Goal: Task Accomplishment & Management: Use online tool/utility

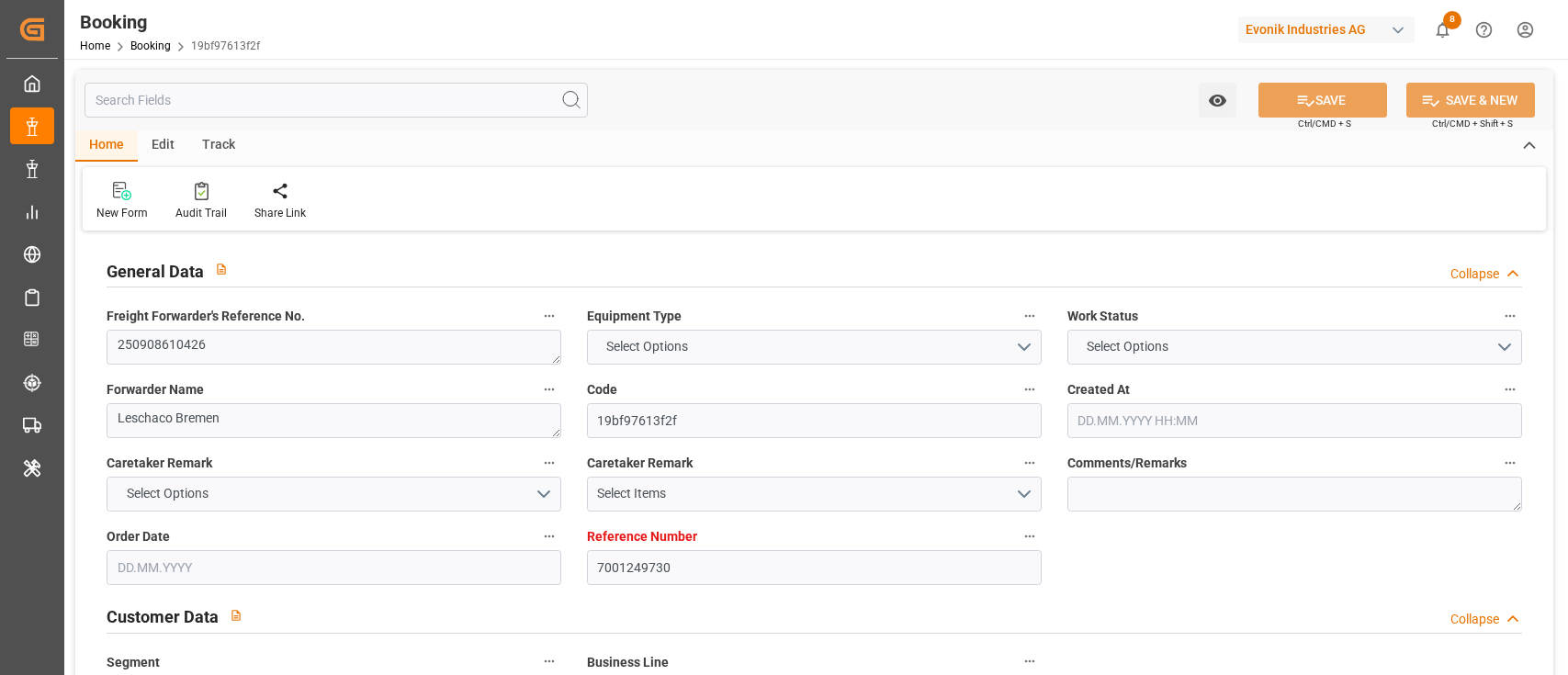
type input "7001249730"
type input "9360910"
type input "ONE"
type input "Ocean Network Express"
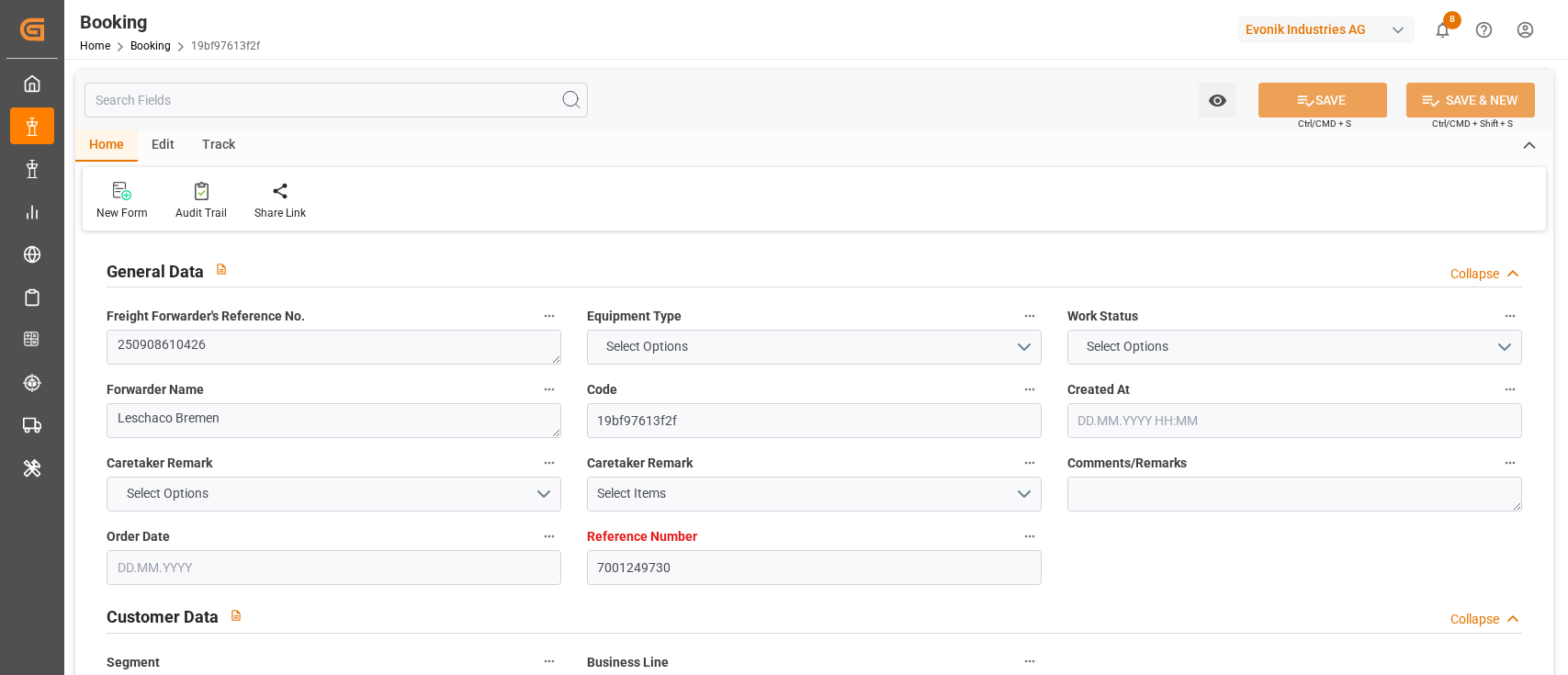
type input "NLRTM"
type input "BRRIO"
type input "0"
type input "15.08.2025 07:38"
type input "15.08.2025"
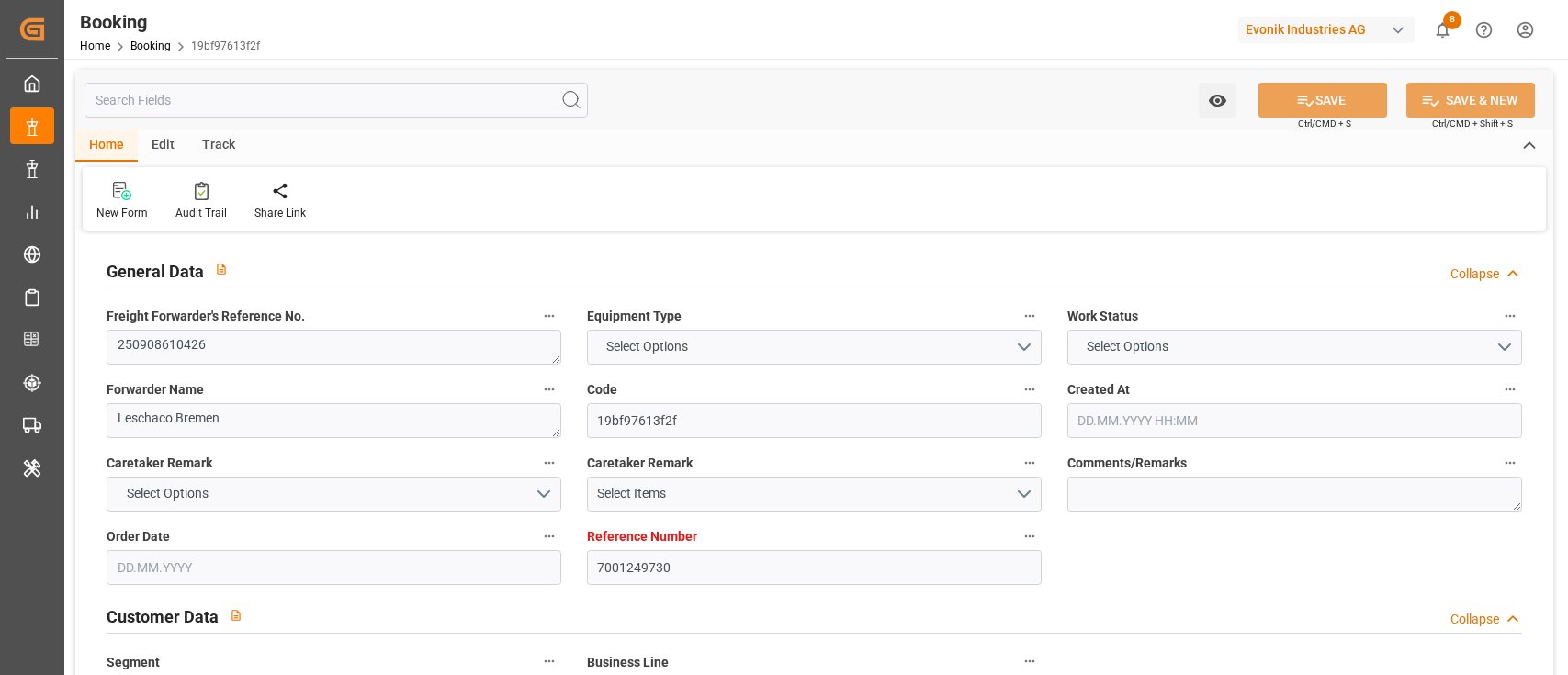
type input "20.10.2025"
type input "26.09.2025"
type input "04.09.2025 00:00"
type input "15.08.2025"
type input "29.08.2025"
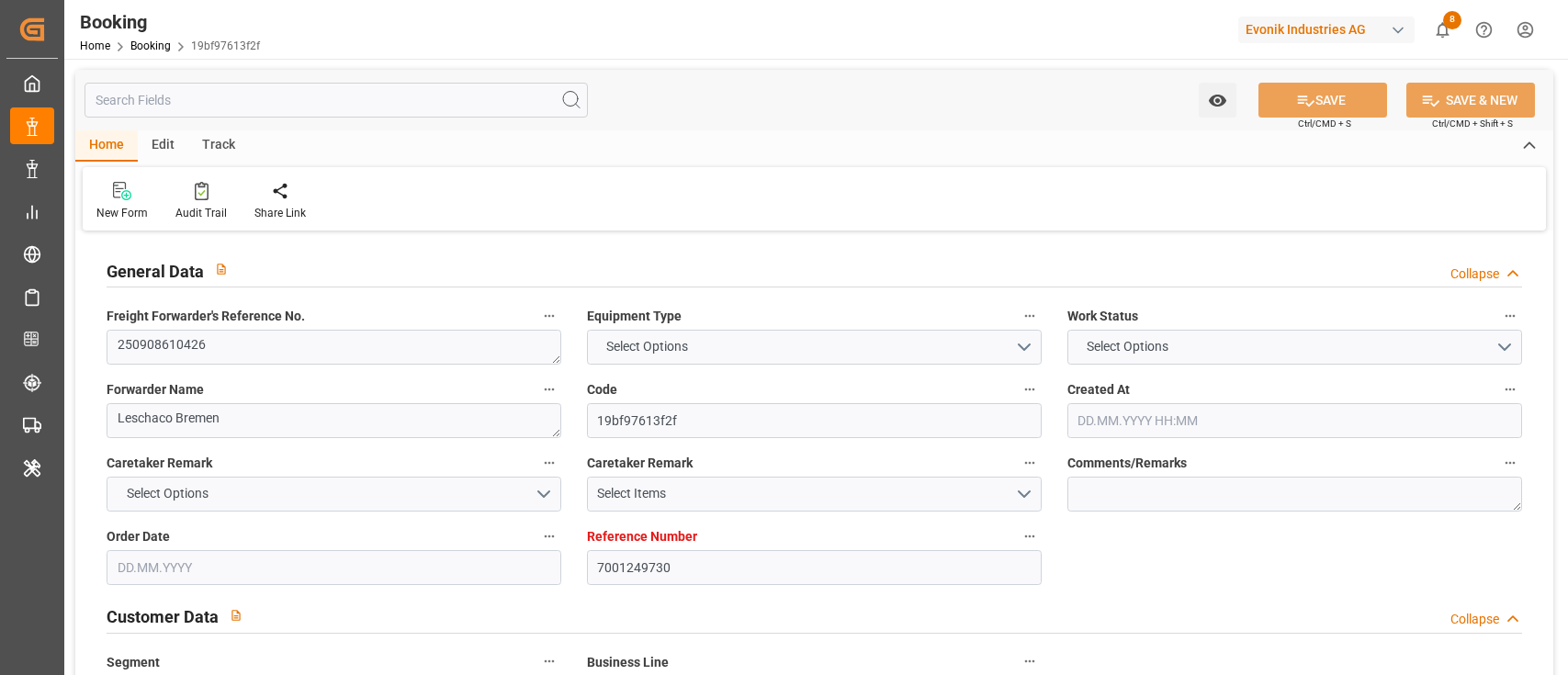
type input "10.09.2025 00:00"
type input "08.09.2025 00:00"
type input "02.09.2025 00:00"
type input "20.10.2025 00:00"
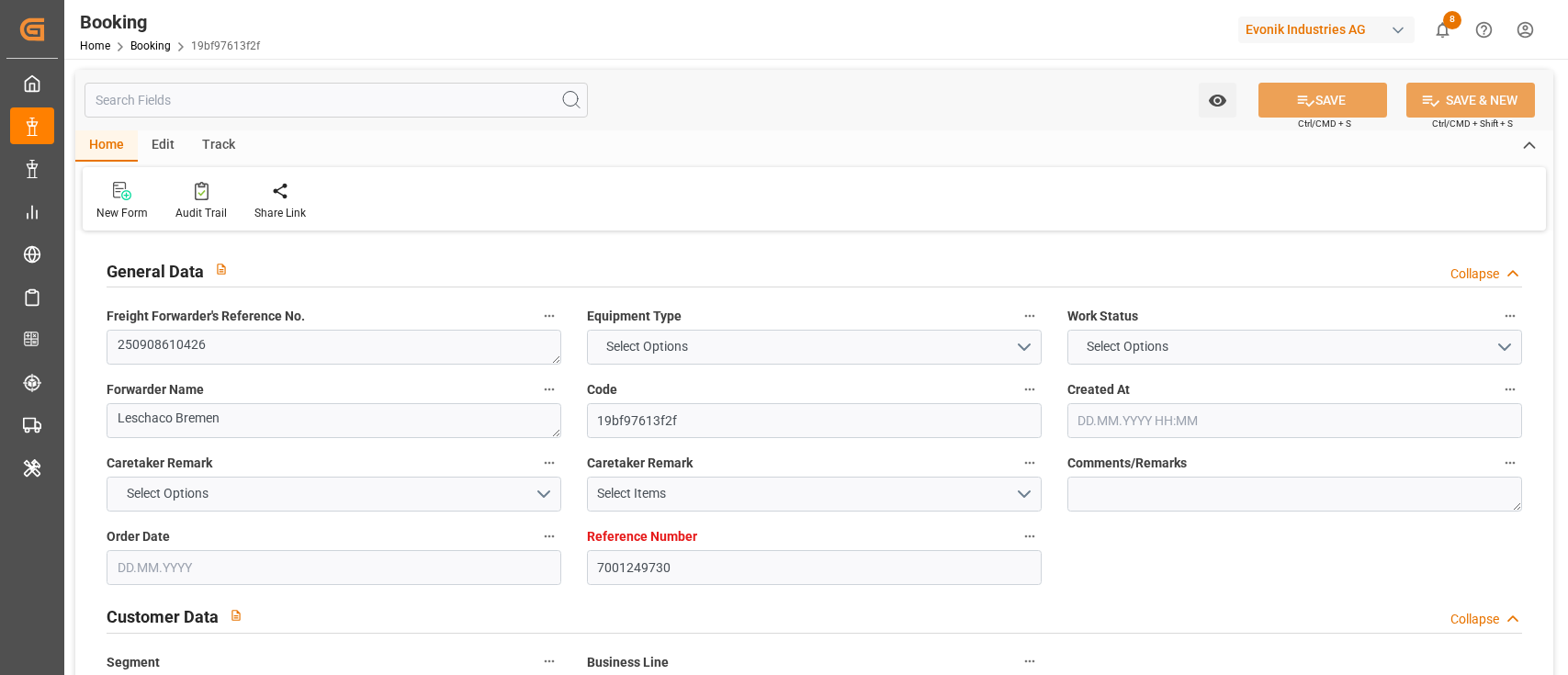
type input "20.08.2025"
type input "09.09.2025 10:33"
click at [218, 247] on div "General Data Collapse" at bounding box center [813, 271] width 1441 height 52
click at [197, 210] on div "Audit Trail" at bounding box center [201, 212] width 51 height 16
type input "7001249730"
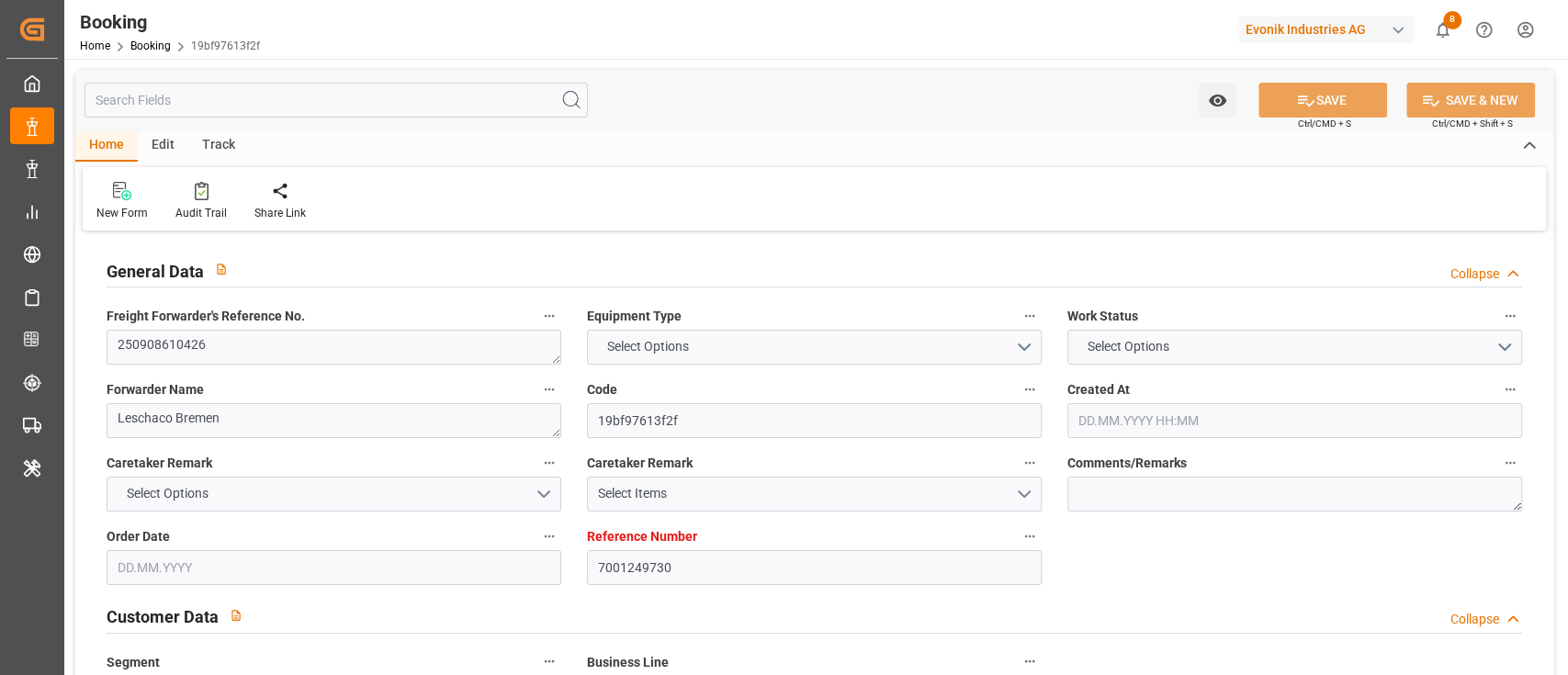
type input "9360910"
type input "ONE"
type input "Ocean Network Express"
type input "NLRTM"
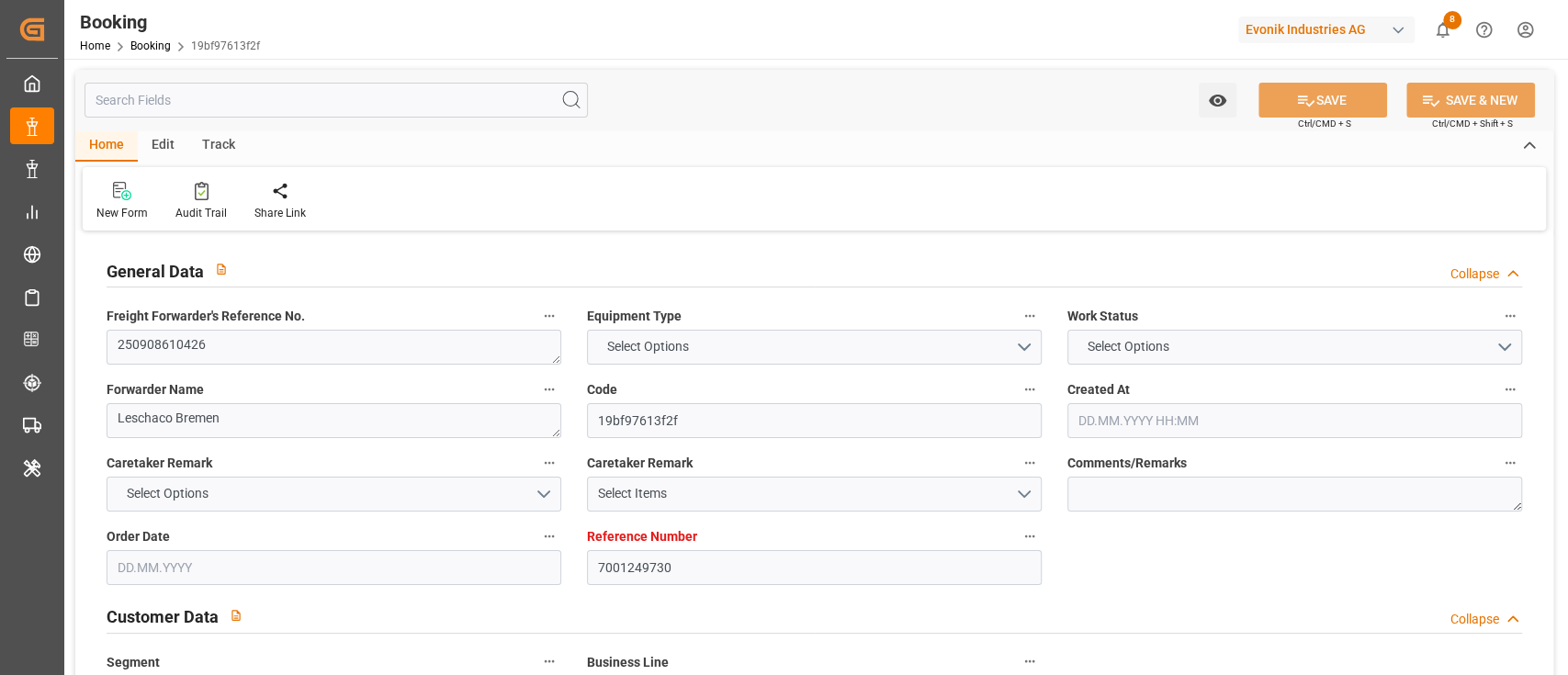
type input "BRRIO"
type input "0"
type input "15.08.2025 07:38"
type input "15.08.2025"
type input "20.10.2025"
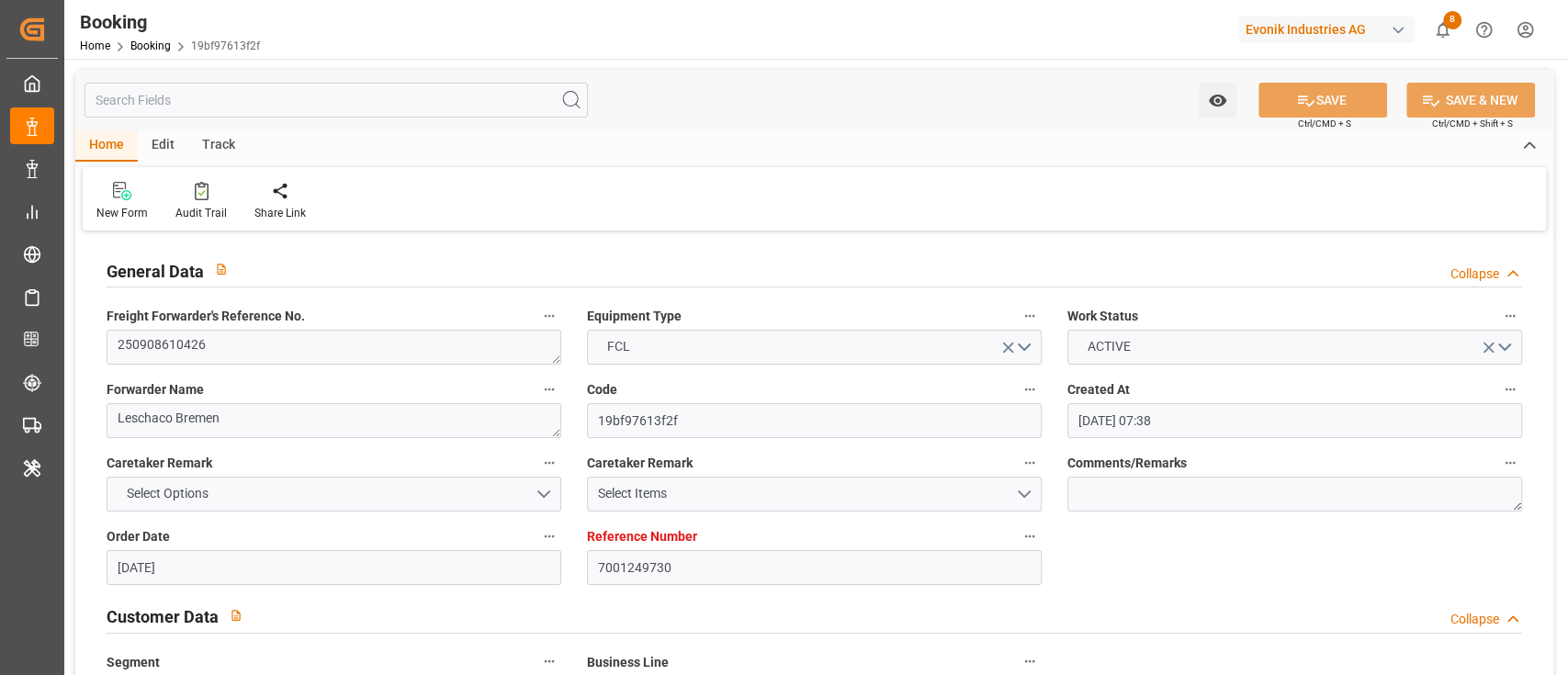
type input "26.09.2025"
type input "04.09.2025 00:00"
type input "15.08.2025"
type input "29.08.2025"
type input "10.09.2025 00:00"
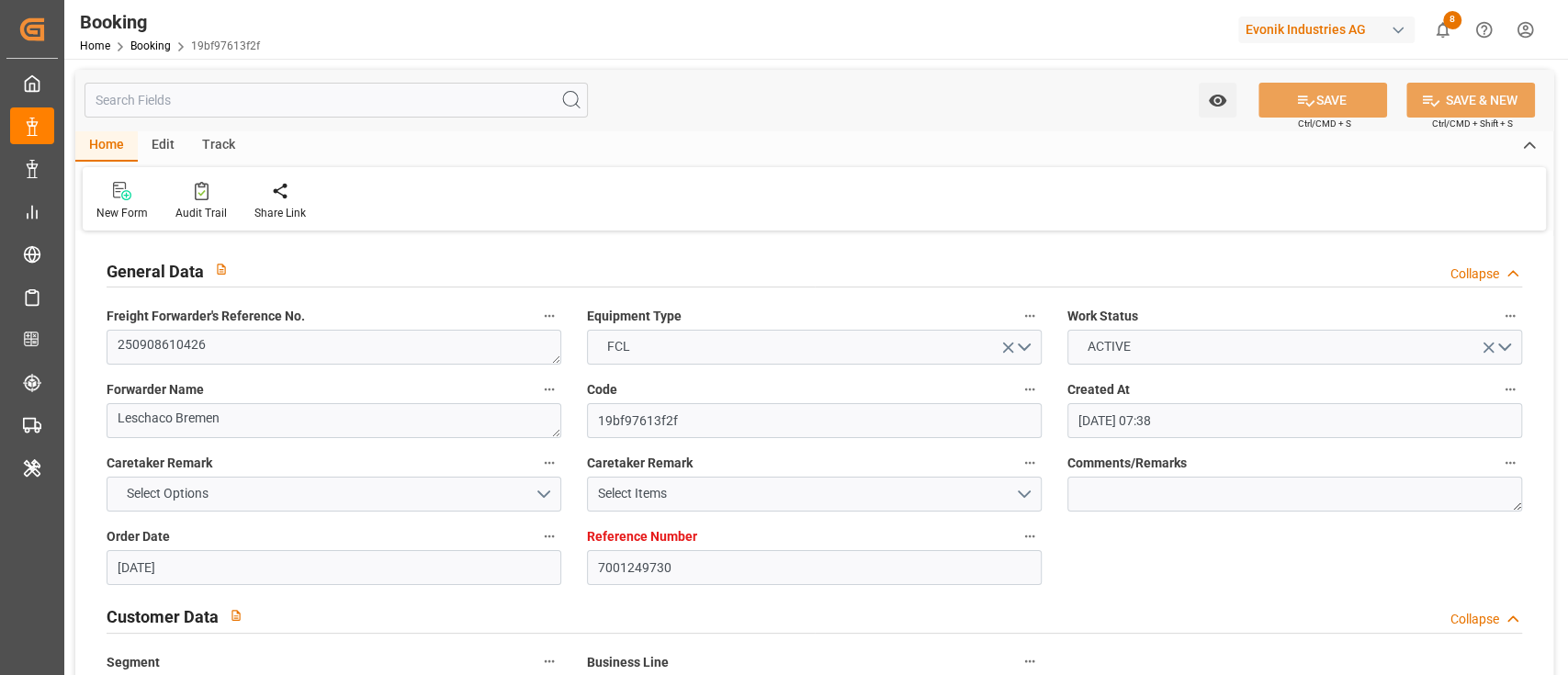
type input "08.09.2025 00:00"
type input "02.09.2025 00:00"
type input "20.10.2025 00:00"
type input "20.08.2025"
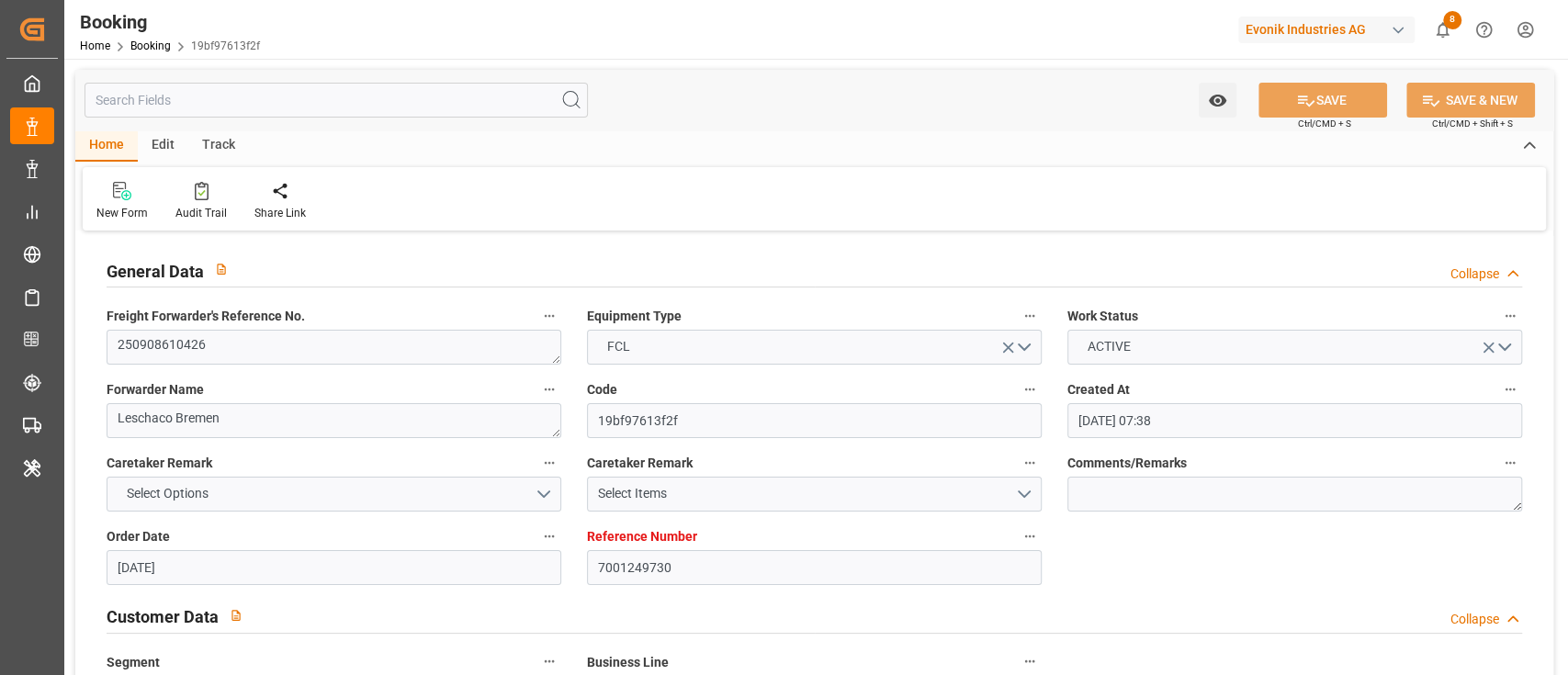
type input "09.09.2025 10:33"
click at [195, 200] on icon at bounding box center [202, 190] width 13 height 18
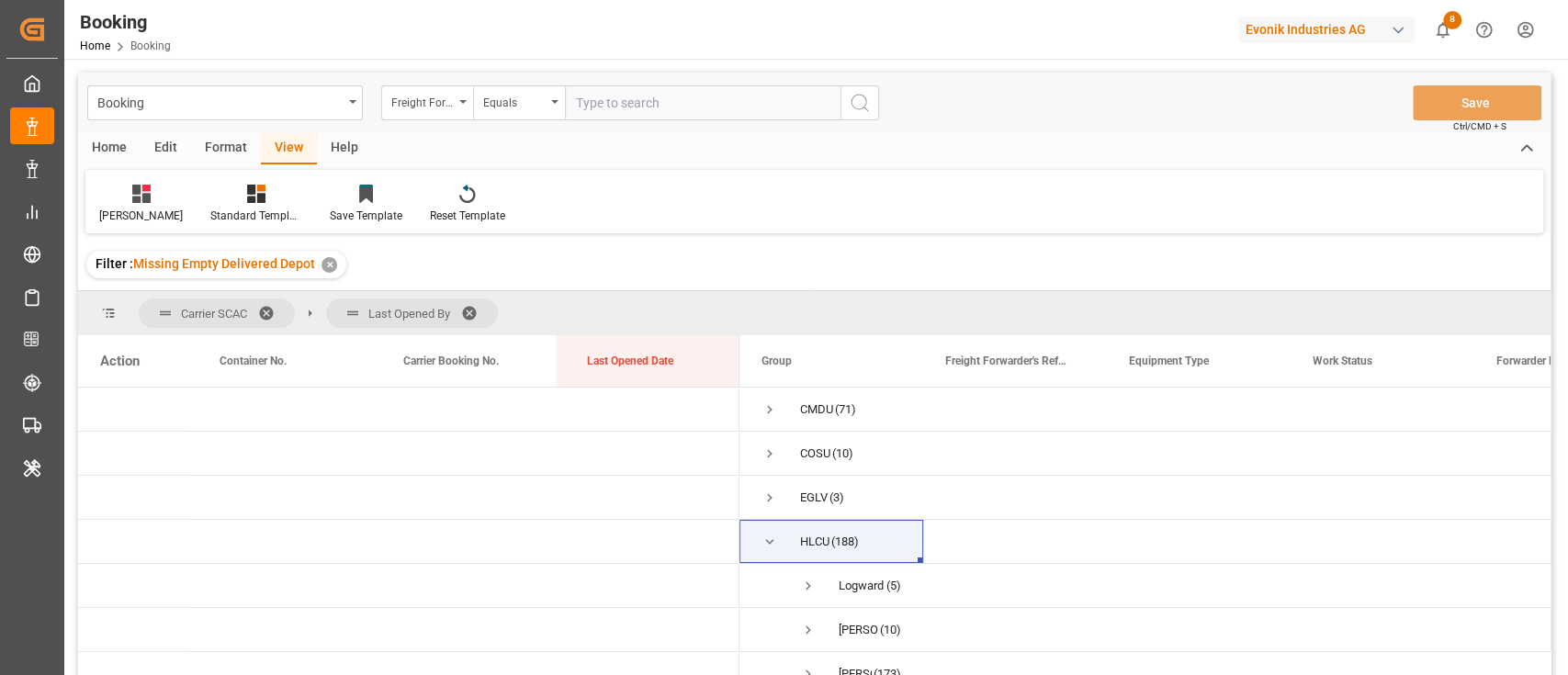
click at [225, 158] on div "Format" at bounding box center [225, 149] width 69 height 31
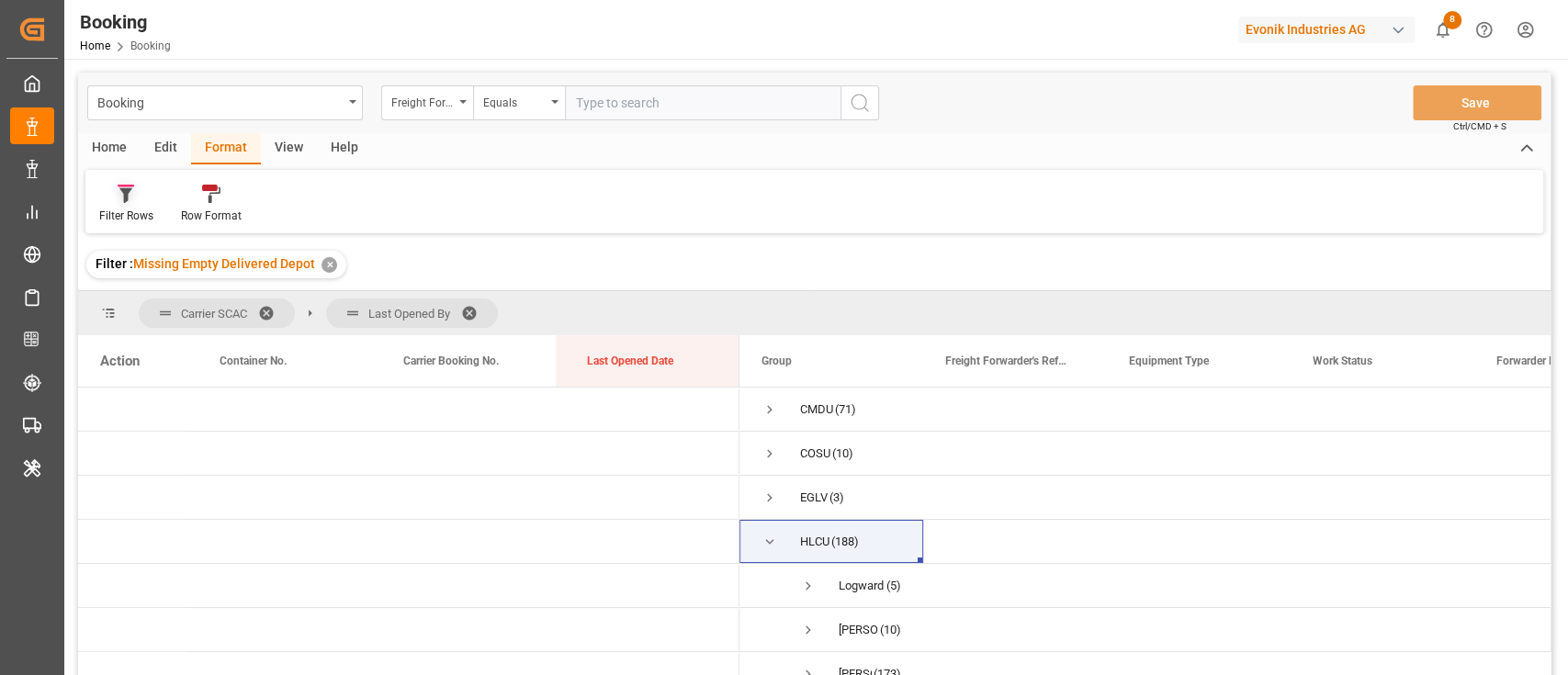
click at [153, 218] on div "Filter Rows" at bounding box center [126, 215] width 54 height 16
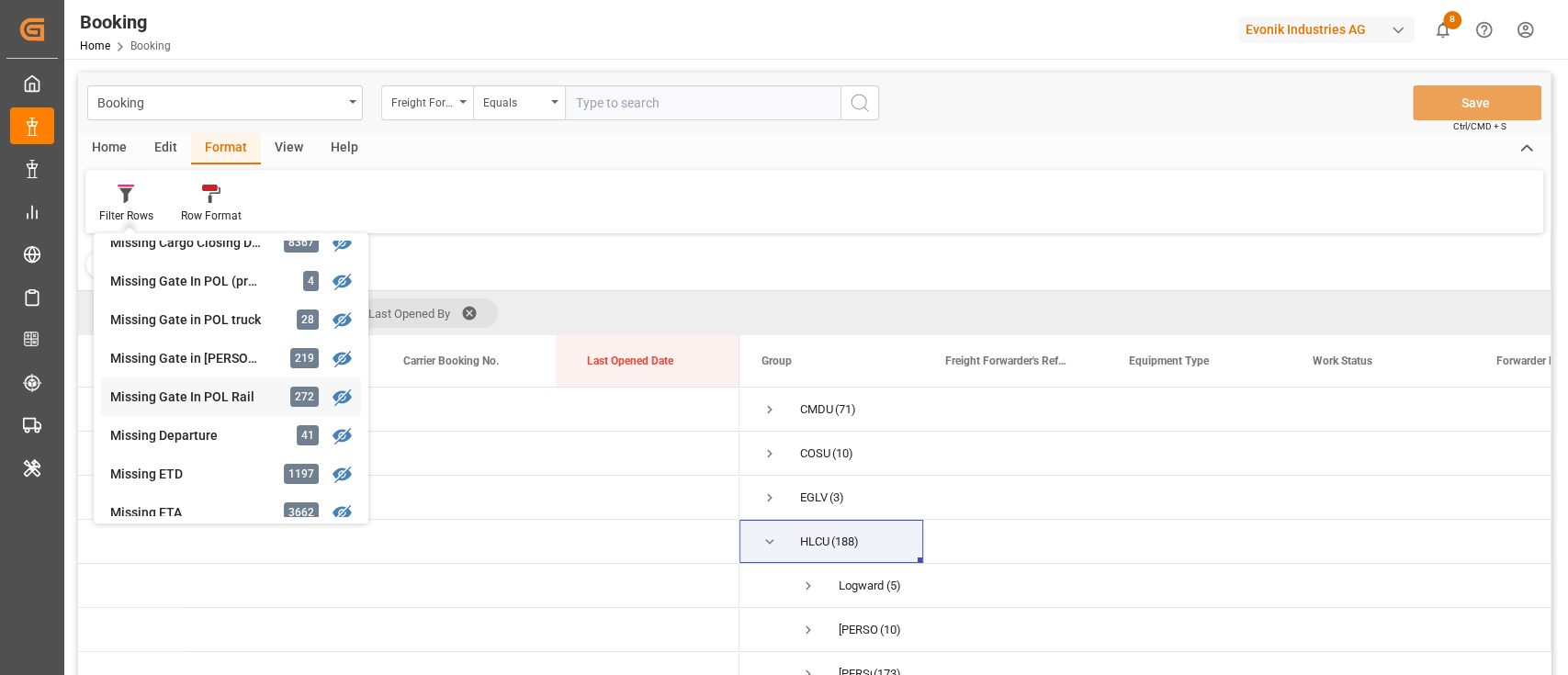
scroll to position [251, 0]
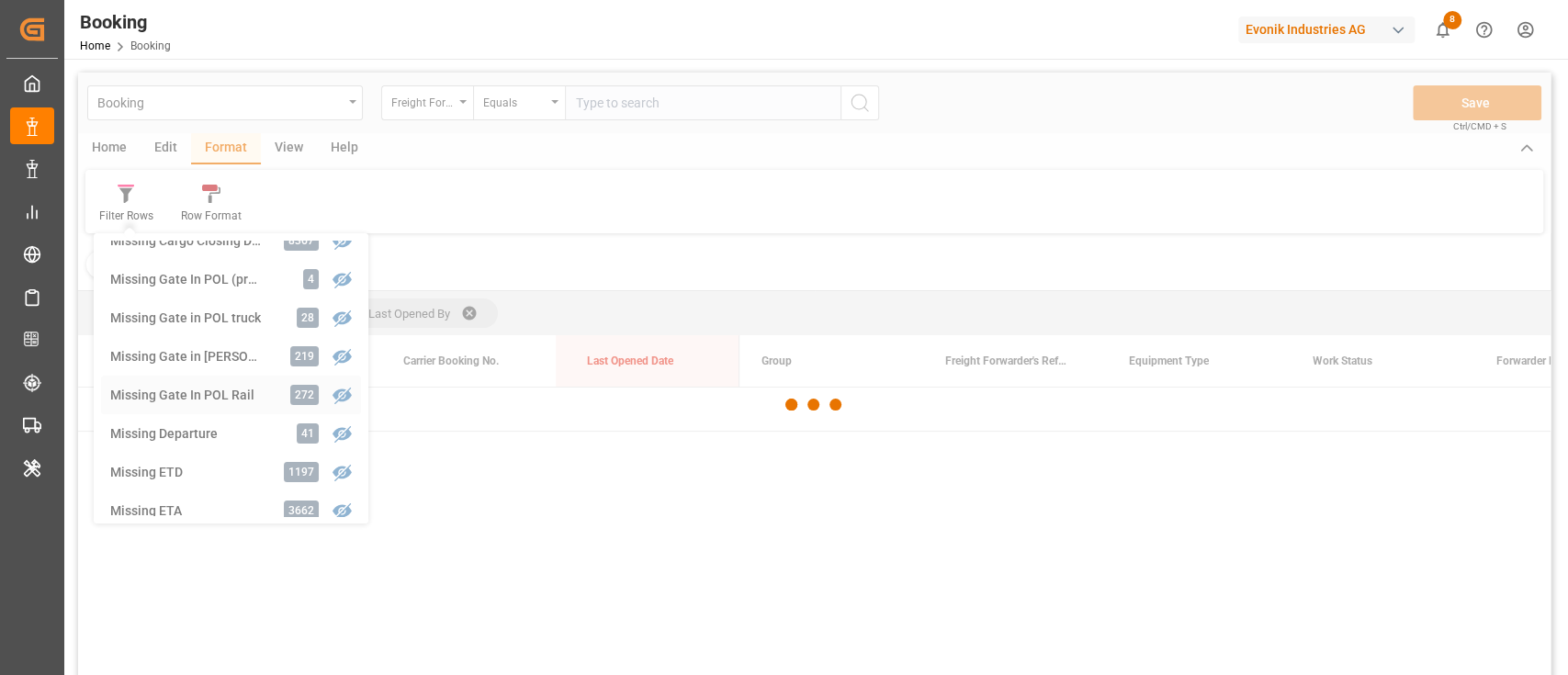
click at [173, 471] on div "Booking Freight Forwarder's Reference No. Equals Save Ctrl/CMD + S Home Edit Fo…" at bounding box center [813, 398] width 1472 height 651
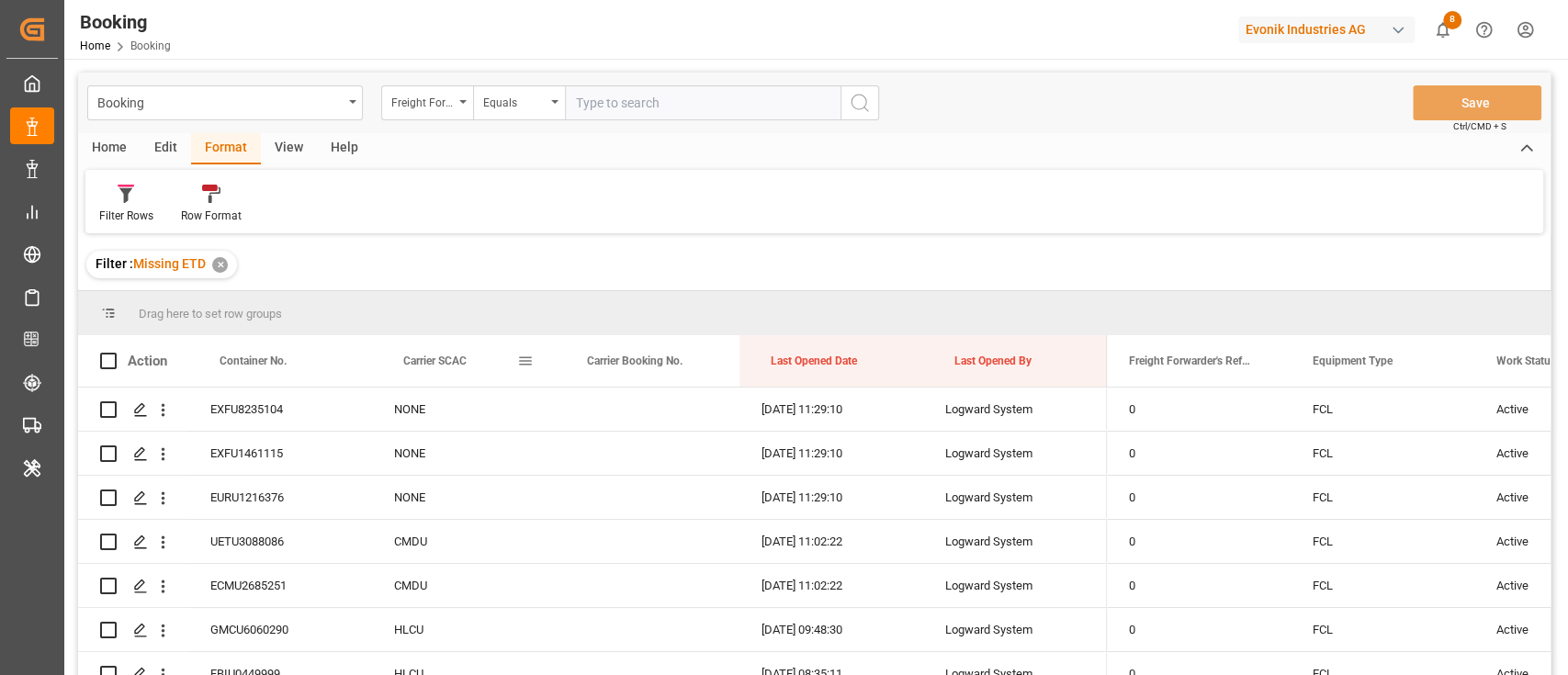
drag, startPoint x: 436, startPoint y: 342, endPoint x: 775, endPoint y: 439, distance: 352.6
click at [775, 439] on div "Action Container No. Carrier SCAC Carrier Booking No." at bounding box center [813, 511] width 1472 height 352
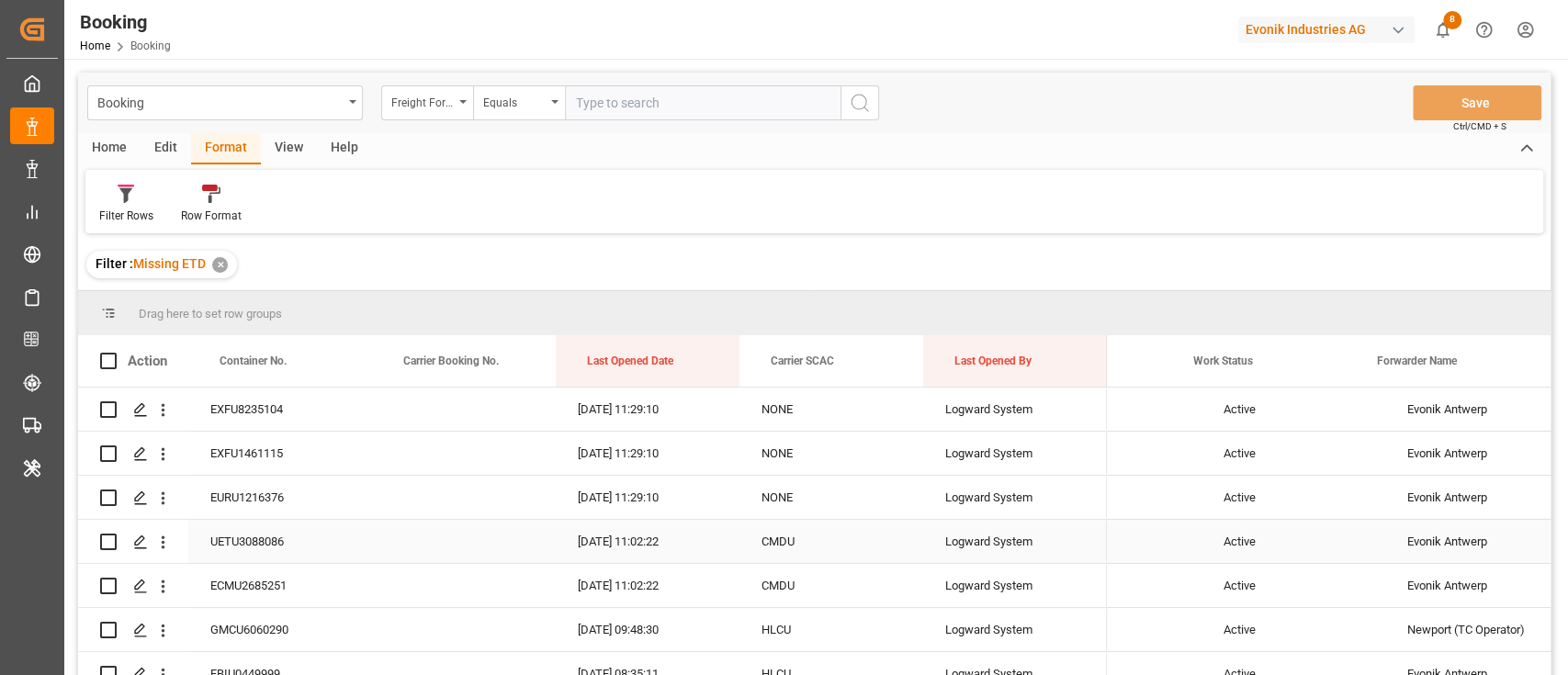
scroll to position [0, 304]
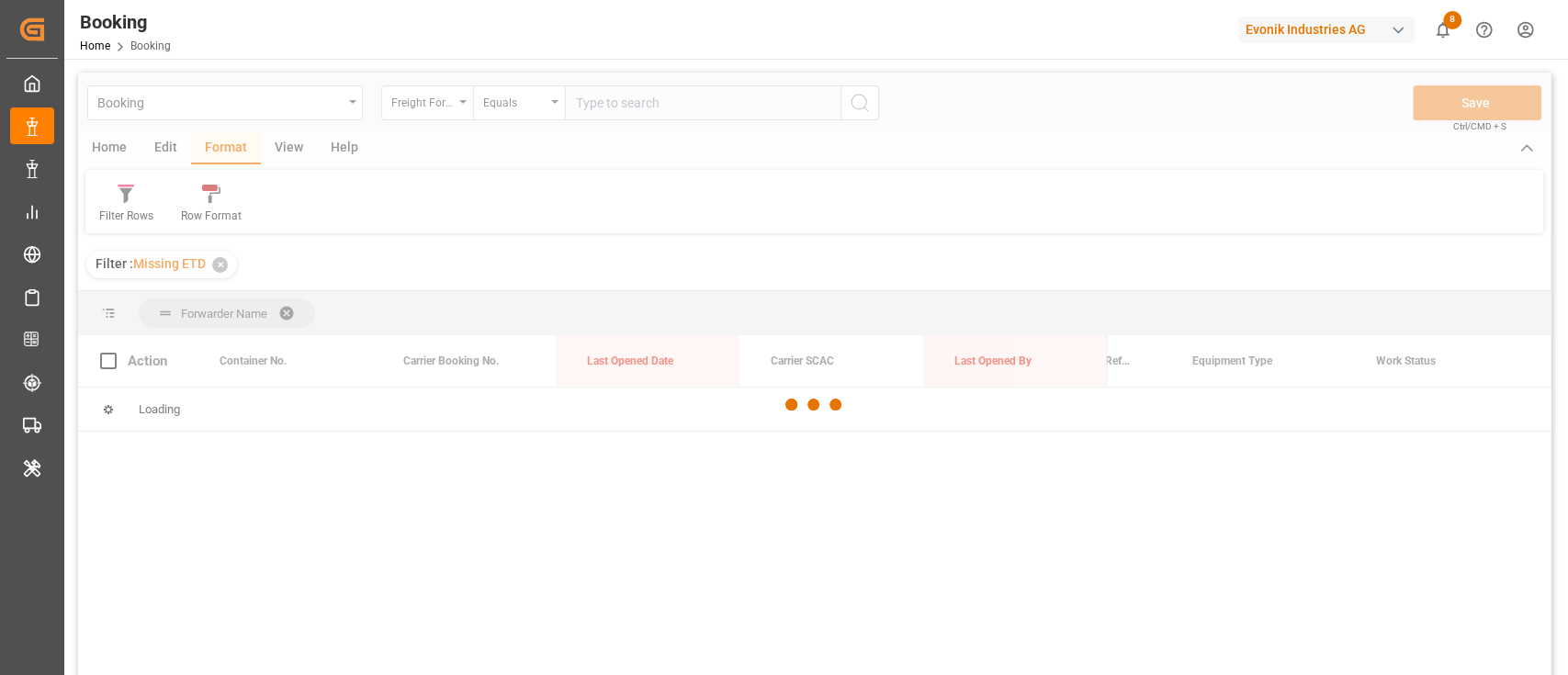
click at [1384, 314] on div "Booking Freight Forwarder's Reference No. Equals Save Ctrl/CMD + S Home Edit Fo…" at bounding box center [813, 398] width 1472 height 651
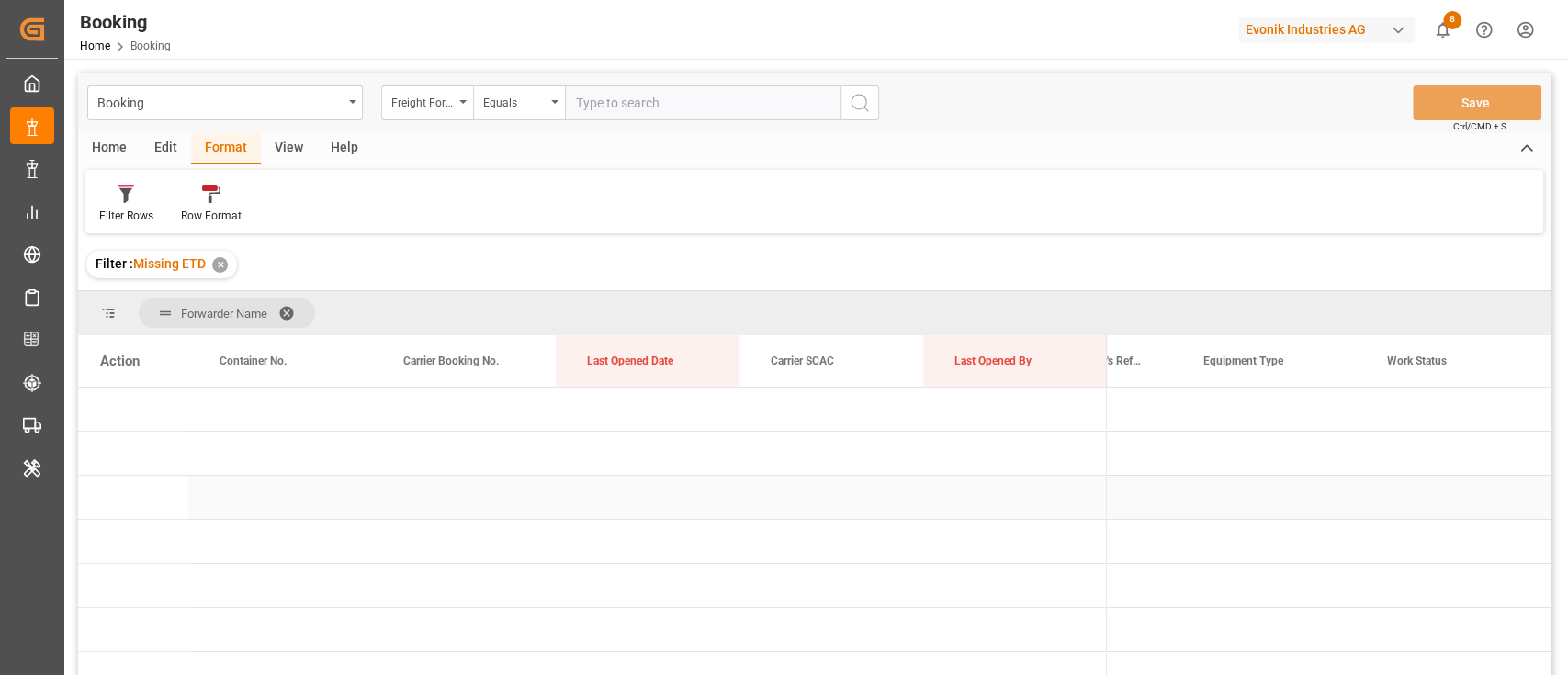
scroll to position [0, 0]
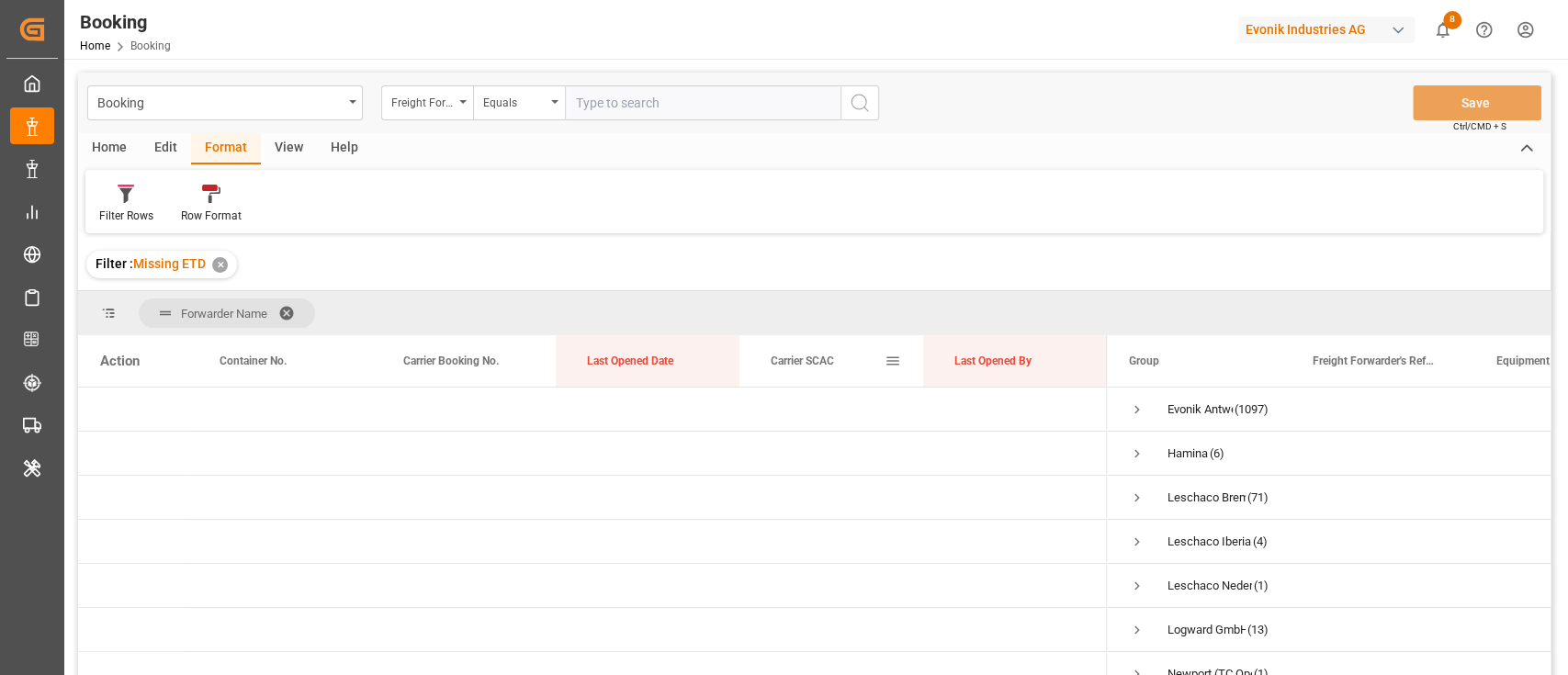
click at [813, 358] on span "Carrier SCAC" at bounding box center [802, 362] width 64 height 13
drag, startPoint x: 810, startPoint y: 360, endPoint x: 800, endPoint y: 319, distance: 42.2
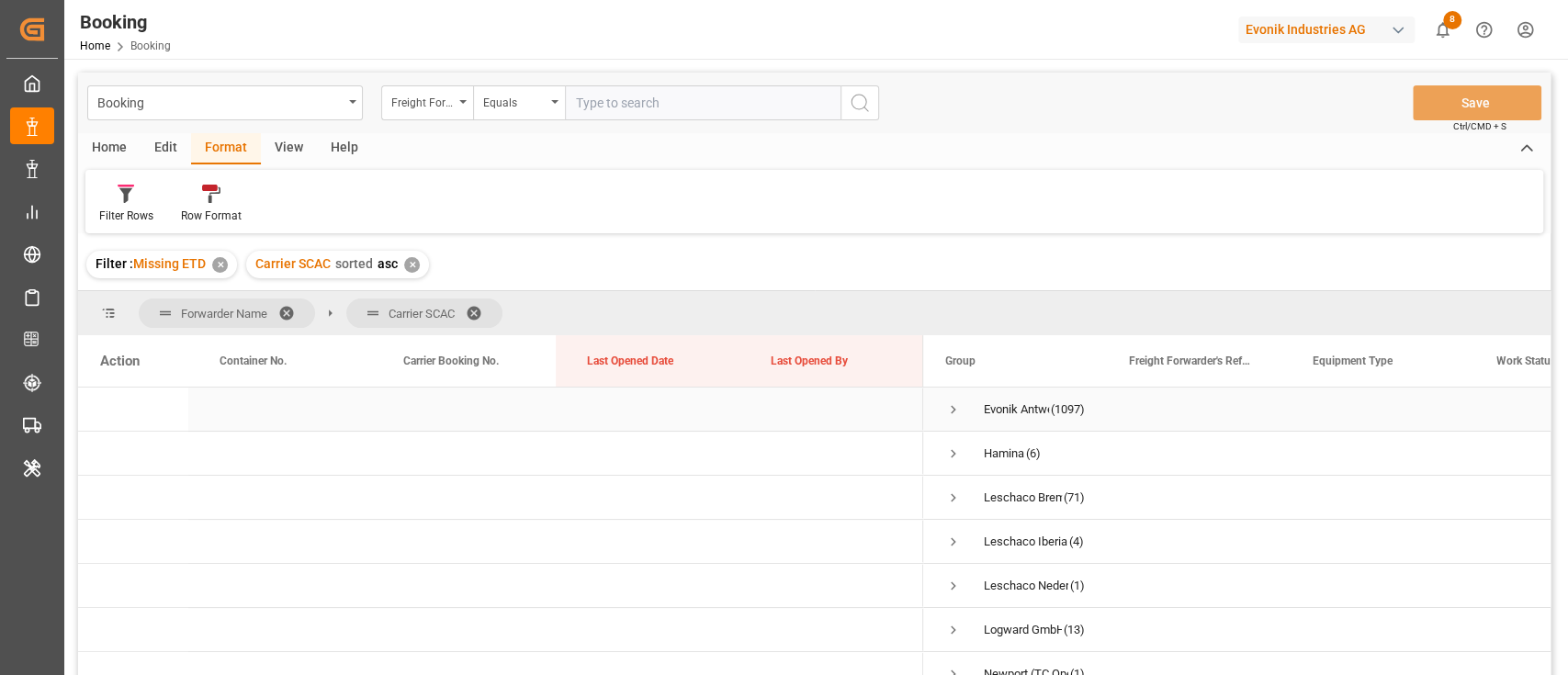
click at [942, 422] on div "Evonik Antwerp (1097)" at bounding box center [1014, 408] width 184 height 43
click at [948, 407] on span "Press SPACE to select this row." at bounding box center [952, 409] width 16 height 16
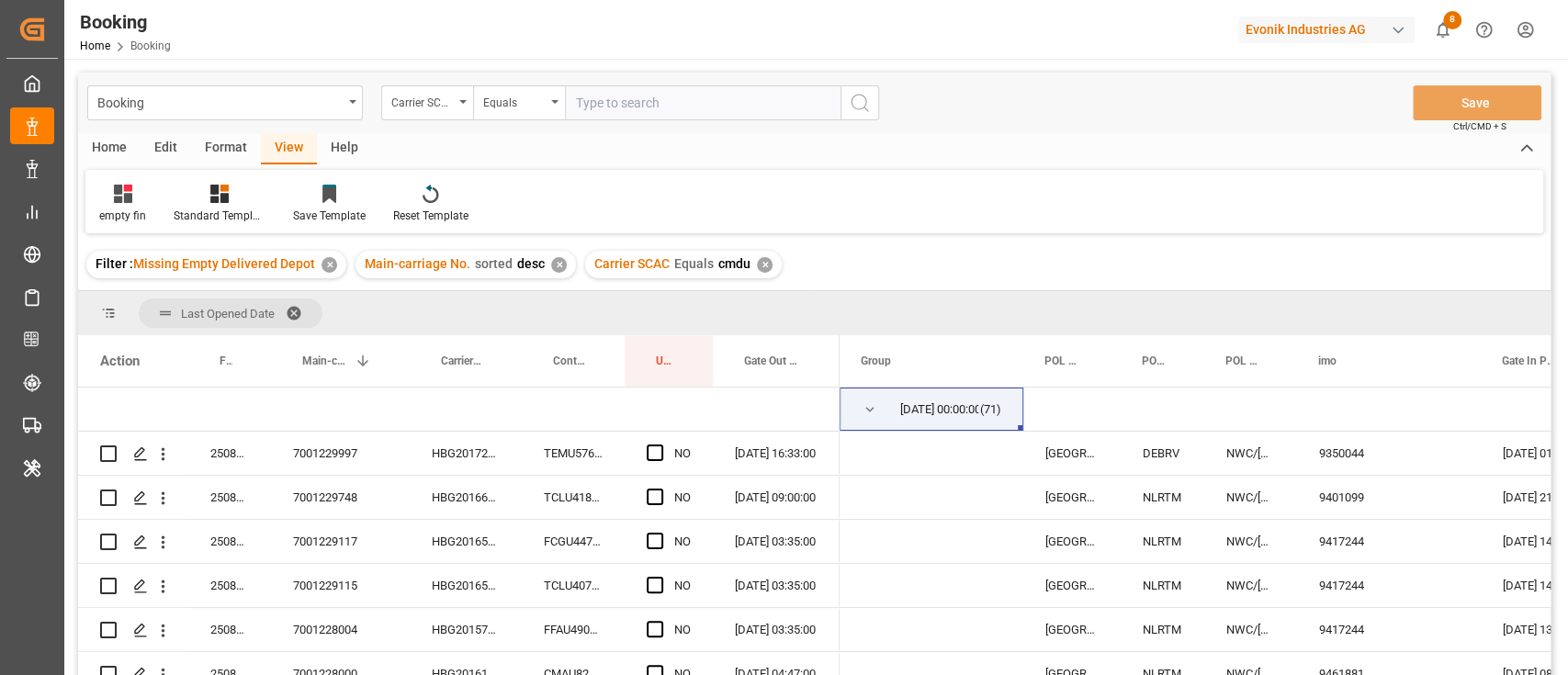
click at [763, 271] on div "✕" at bounding box center [764, 265] width 15 height 15
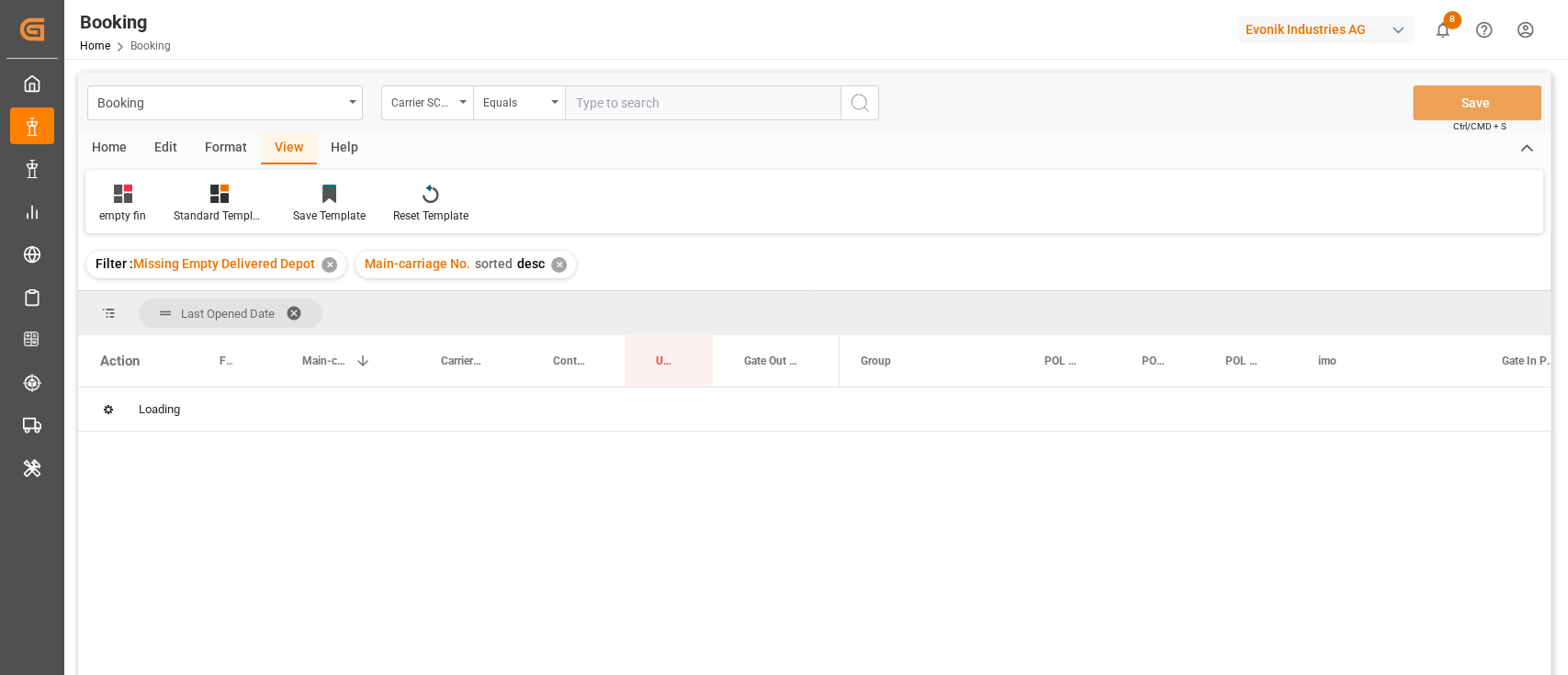
click at [235, 152] on div "Format" at bounding box center [225, 149] width 69 height 31
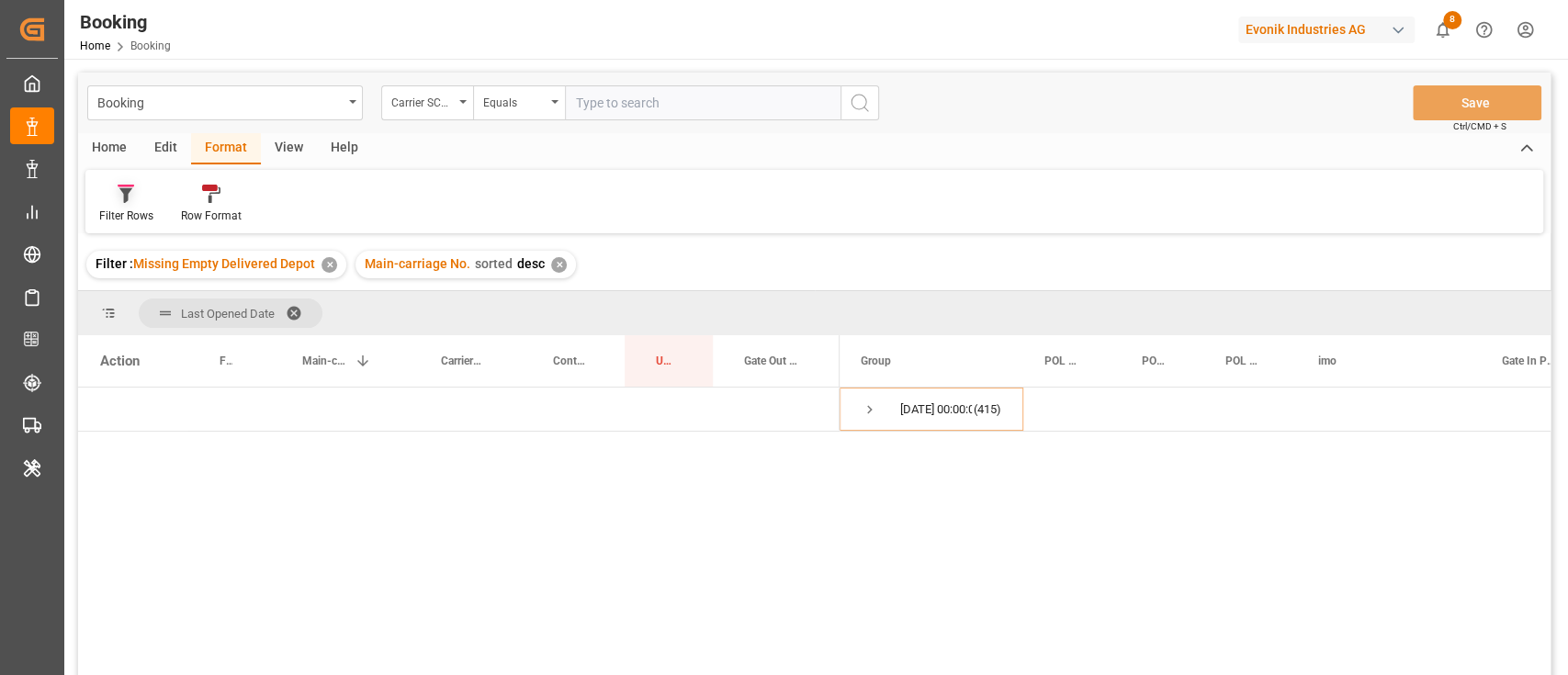
click at [126, 200] on icon at bounding box center [126, 195] width 13 height 14
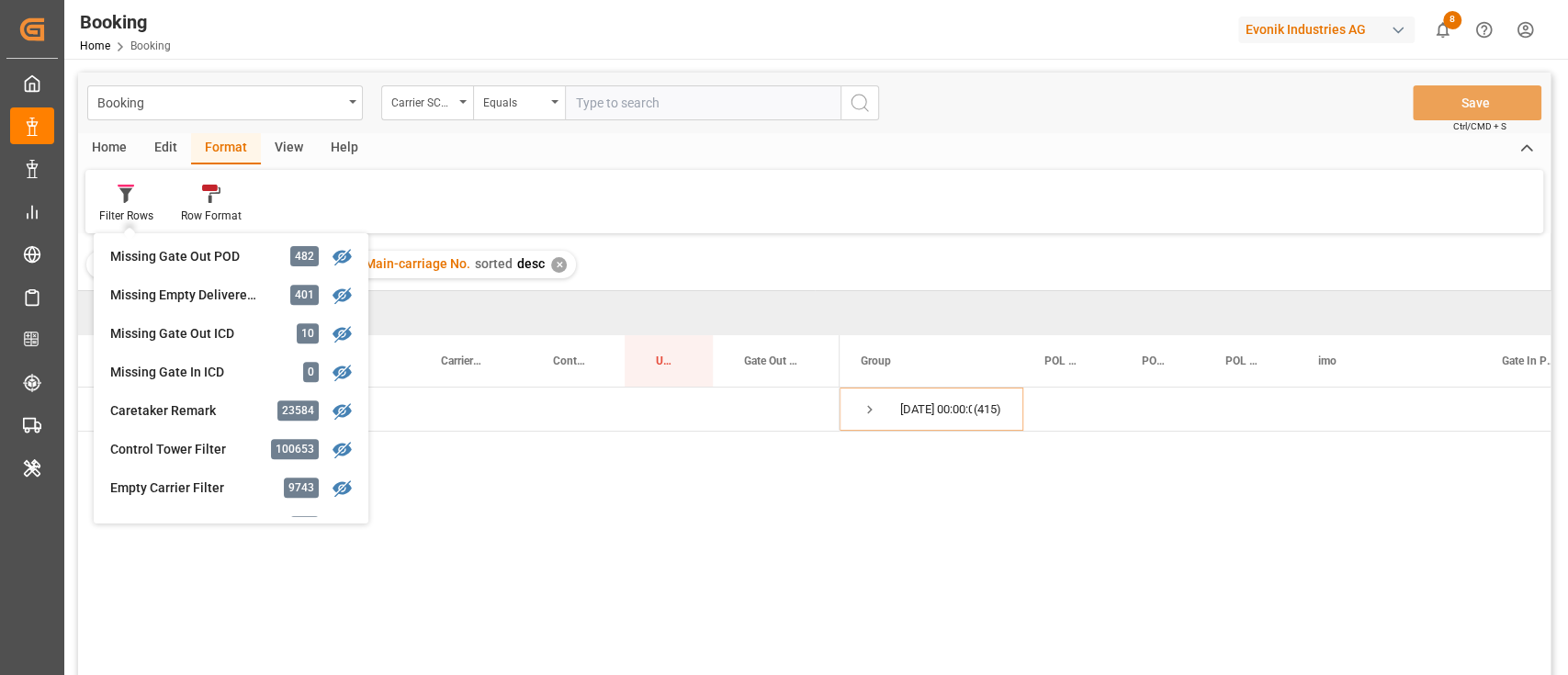
scroll to position [774, 0]
